Goal: Complete application form

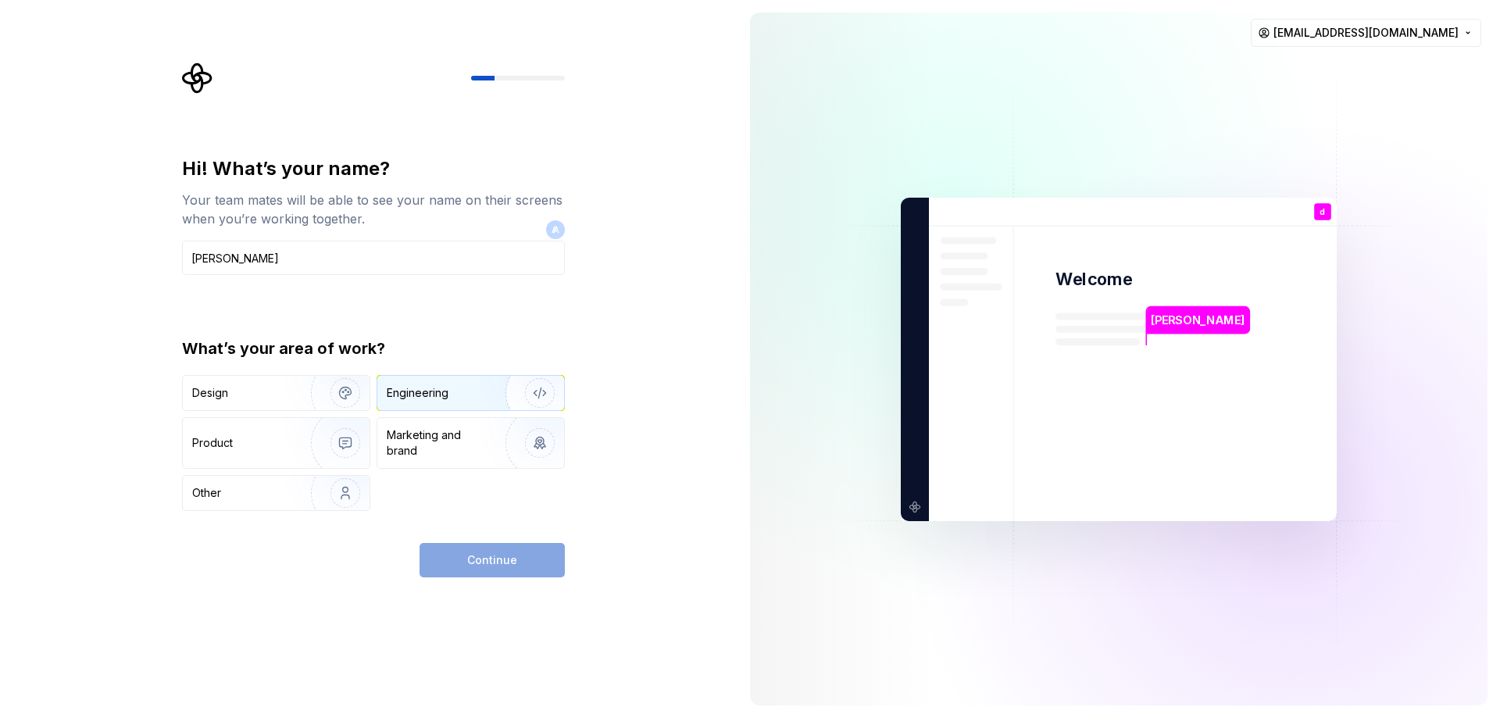
type input "[PERSON_NAME]"
click at [420, 389] on div "Engineering" at bounding box center [418, 393] width 62 height 16
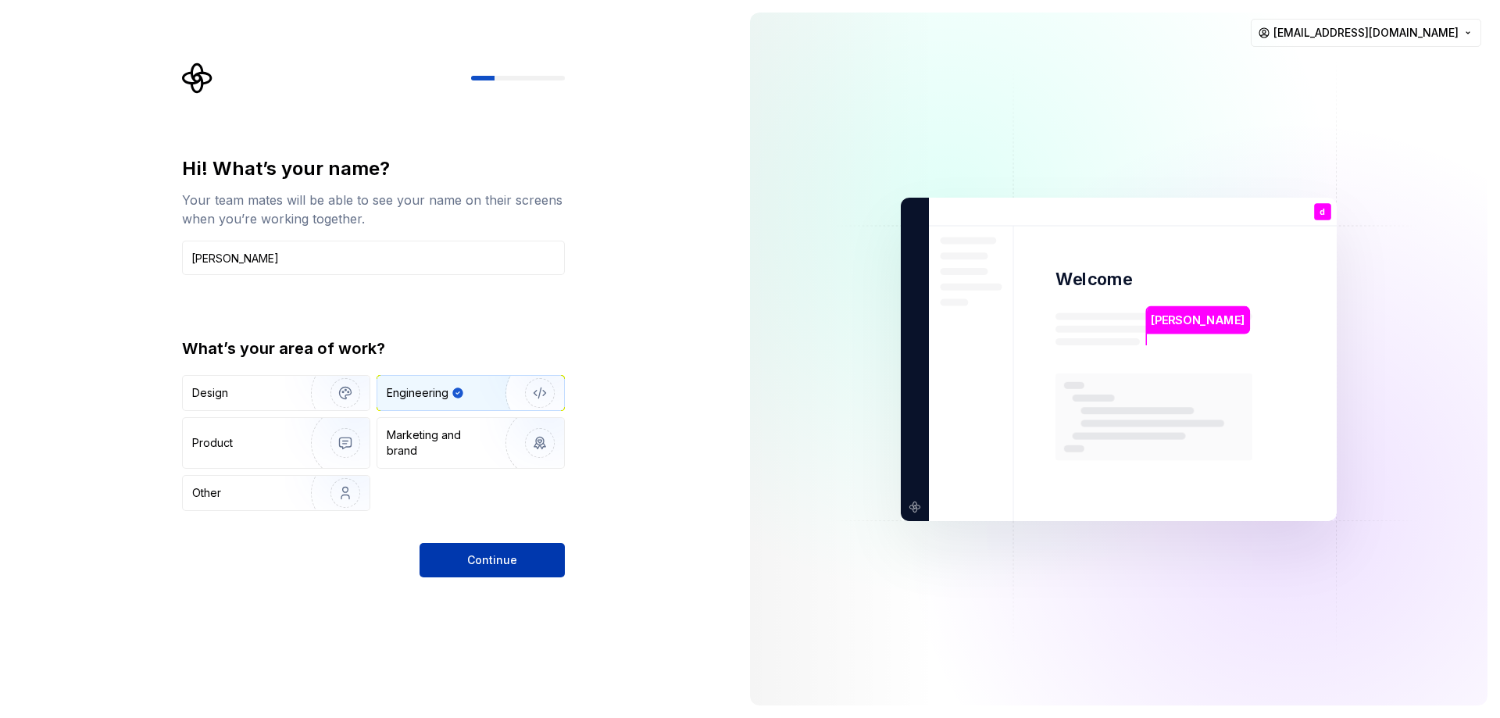
click at [490, 559] on span "Continue" at bounding box center [492, 560] width 50 height 16
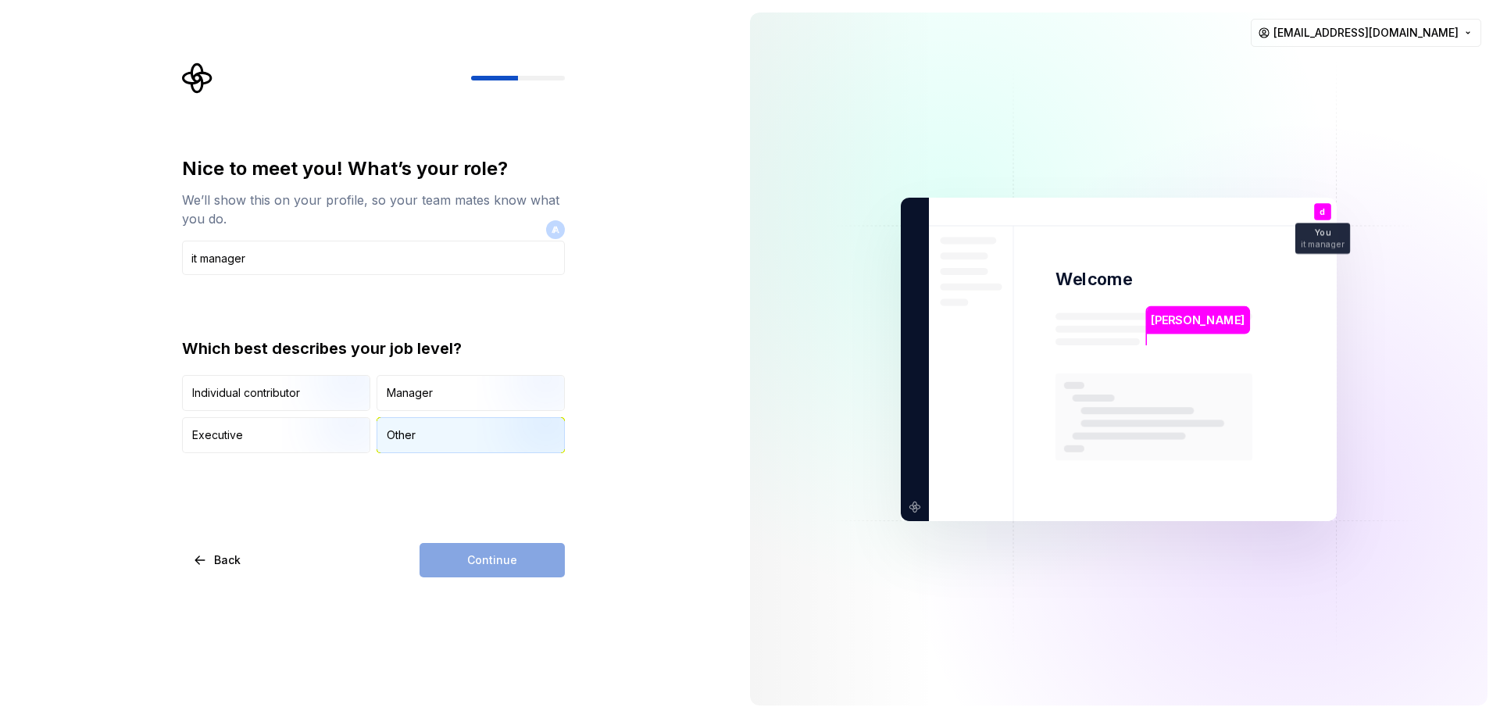
type input "it manager"
click at [435, 434] on div "Other" at bounding box center [470, 435] width 187 height 34
click at [531, 570] on button "Continue" at bounding box center [492, 560] width 145 height 34
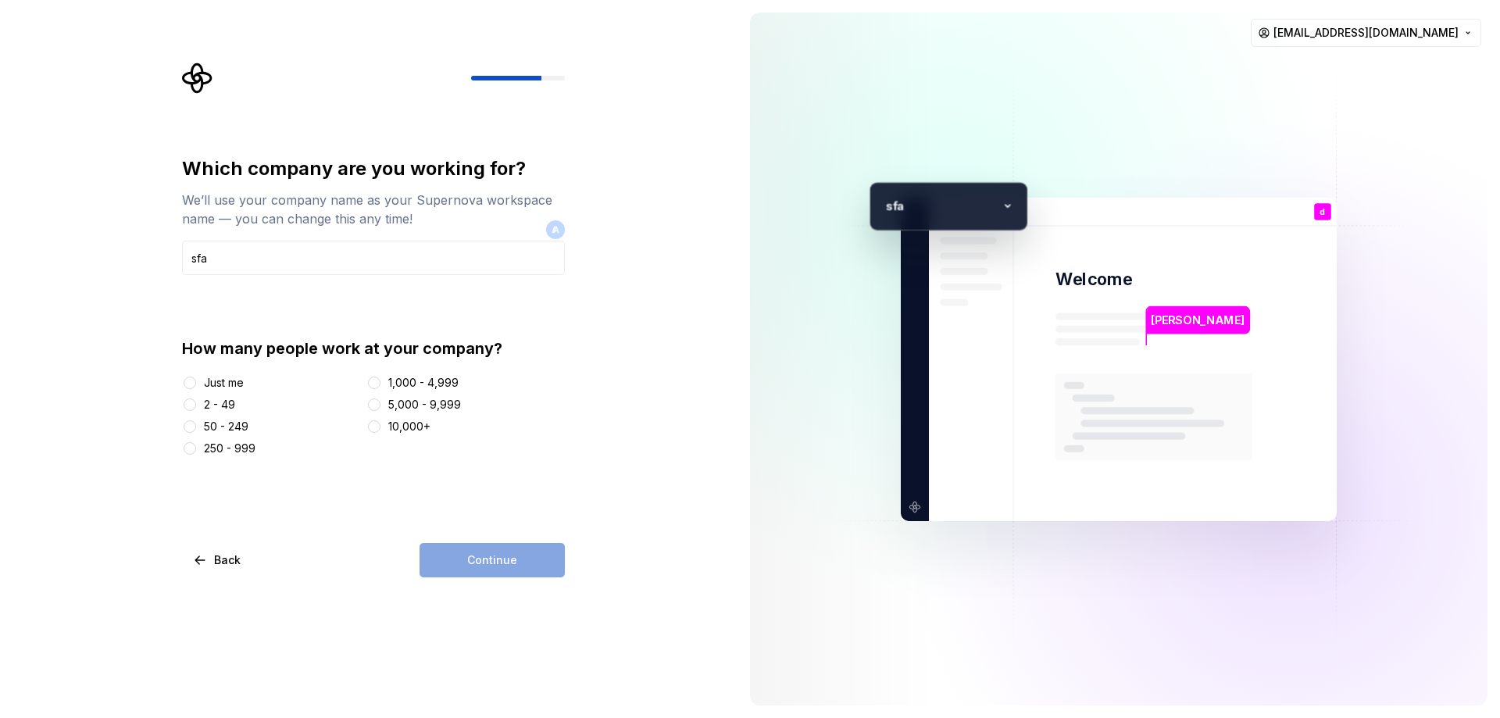
type input "sfa"
click at [194, 426] on button "50 - 249" at bounding box center [190, 426] width 13 height 13
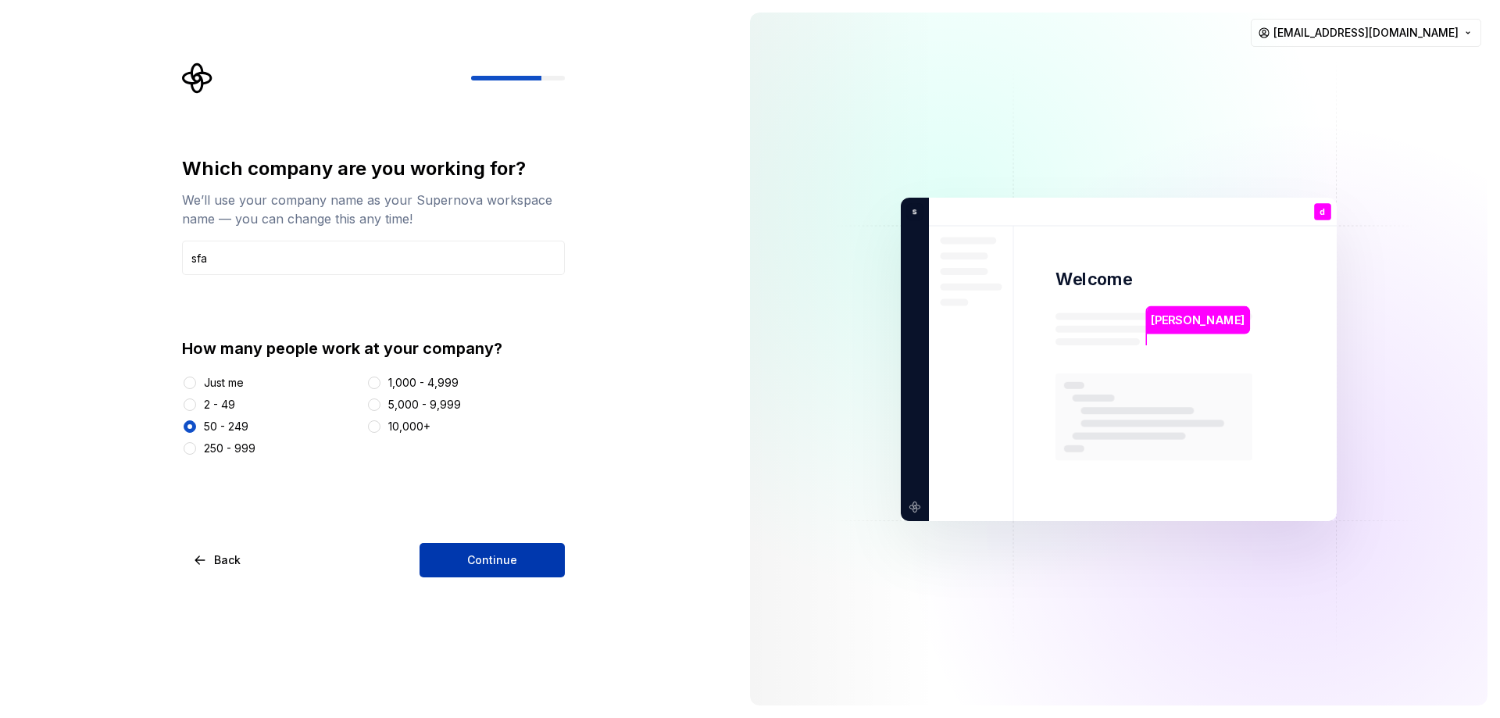
click at [526, 567] on button "Continue" at bounding box center [492, 560] width 145 height 34
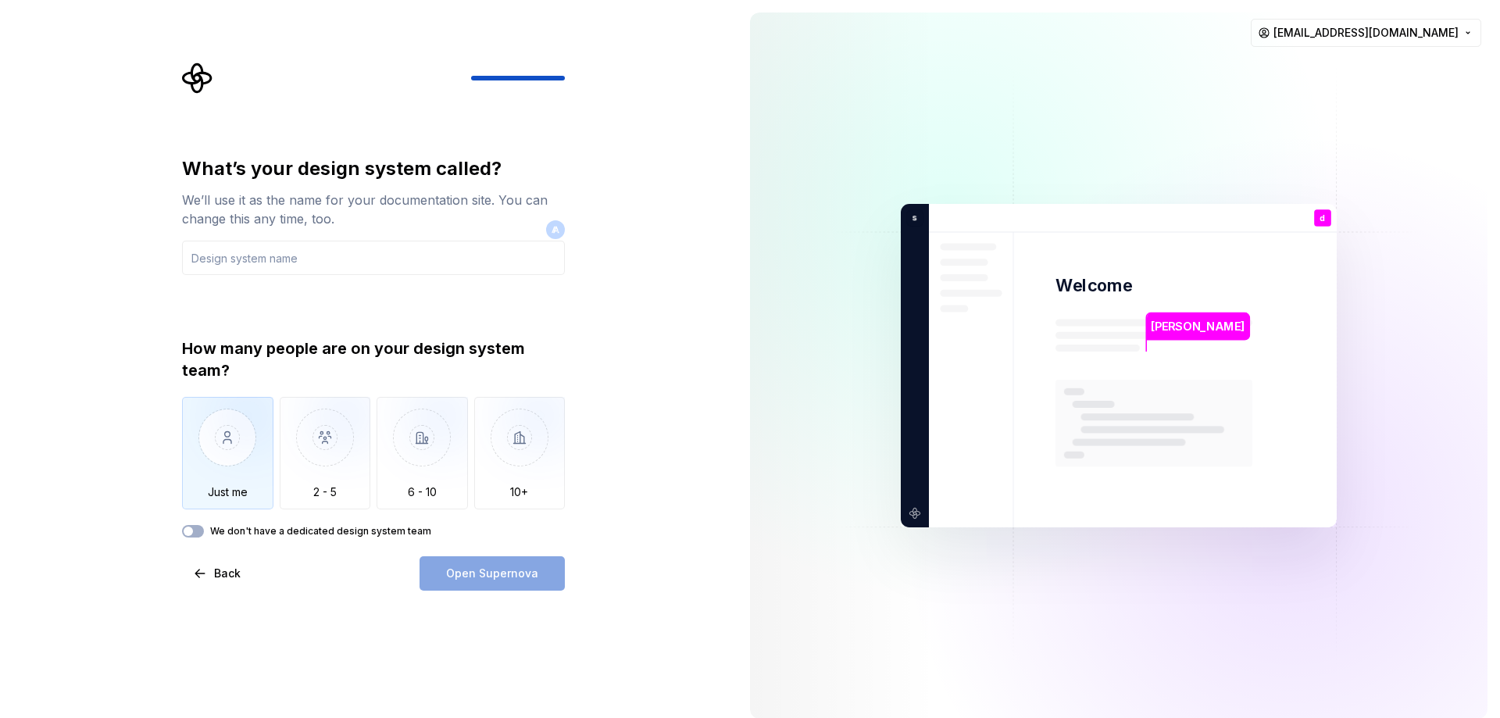
click at [227, 431] on img "button" at bounding box center [227, 449] width 91 height 105
click at [510, 576] on div "Open Supernova" at bounding box center [492, 573] width 145 height 34
click at [340, 259] on input "text" at bounding box center [373, 258] width 383 height 34
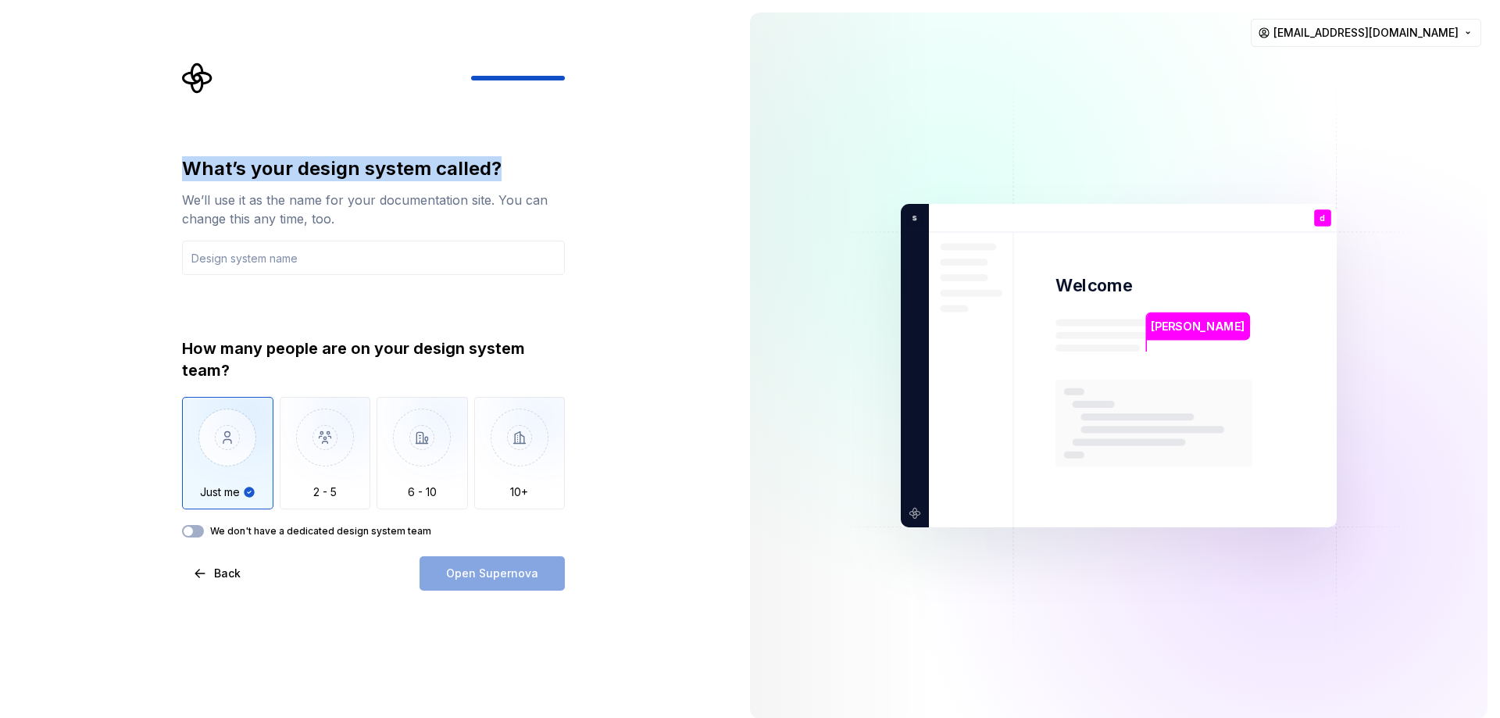
drag, startPoint x: 183, startPoint y: 166, endPoint x: 514, endPoint y: 170, distance: 331.3
click at [514, 170] on div "What’s your design system called?" at bounding box center [373, 168] width 383 height 25
click at [362, 259] on input "text" at bounding box center [373, 258] width 383 height 34
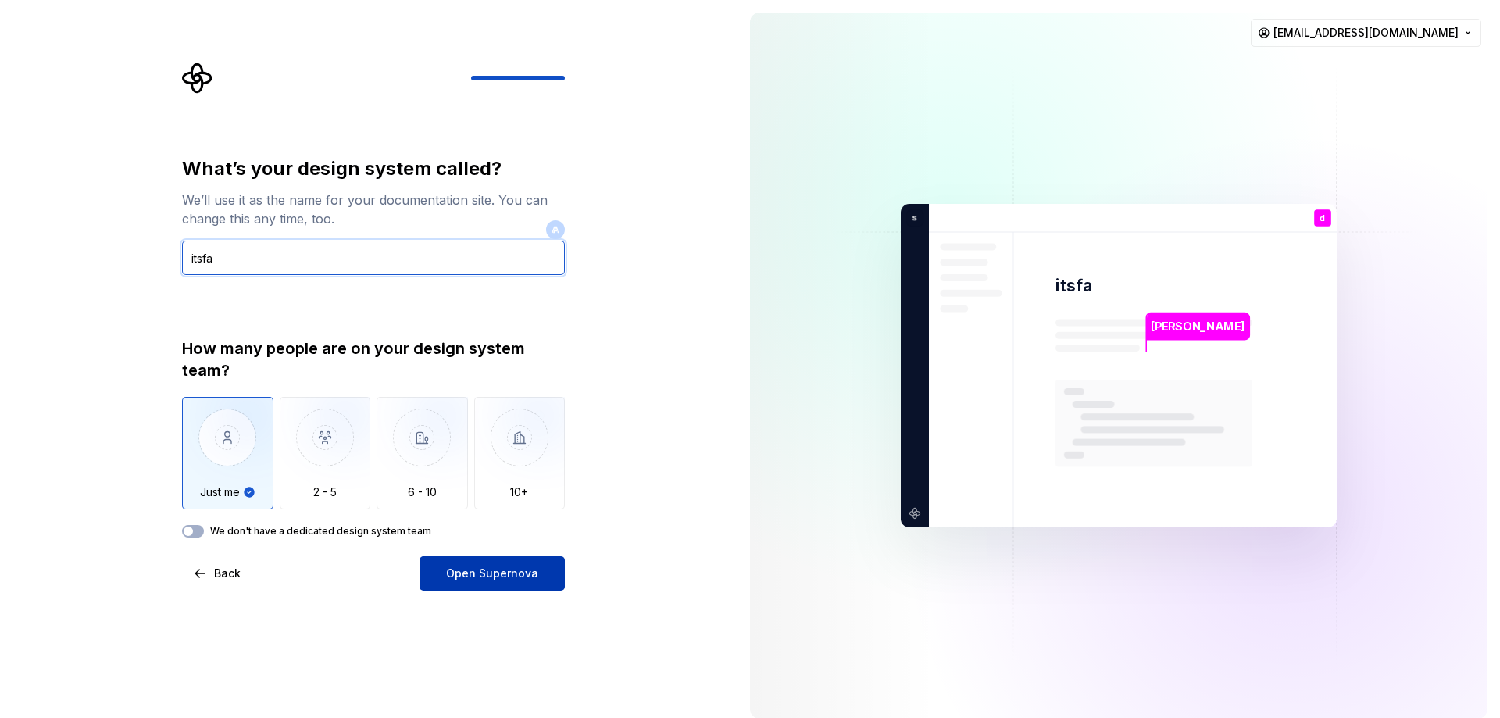
type input "itsfa"
click at [467, 567] on span "Open Supernova" at bounding box center [492, 574] width 92 height 16
